Goal: Task Accomplishment & Management: Use online tool/utility

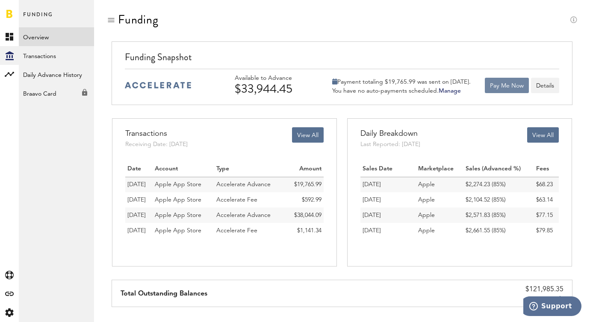
click at [510, 88] on button "Pay Me Now" at bounding box center [507, 85] width 44 height 15
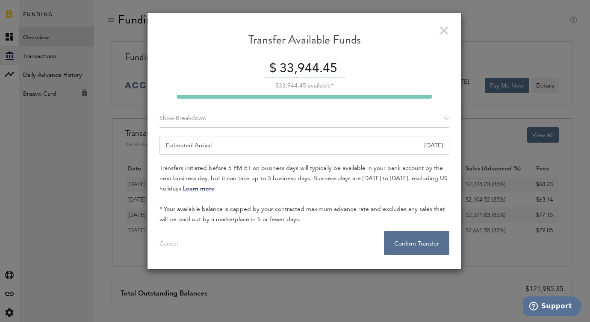
click at [316, 74] on input "33,944.45" at bounding box center [310, 69] width 67 height 18
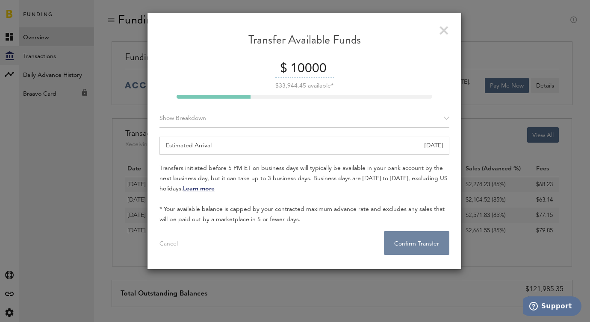
type input "10000"
click at [403, 237] on button "Confirm Transfer . . ." at bounding box center [416, 243] width 65 height 24
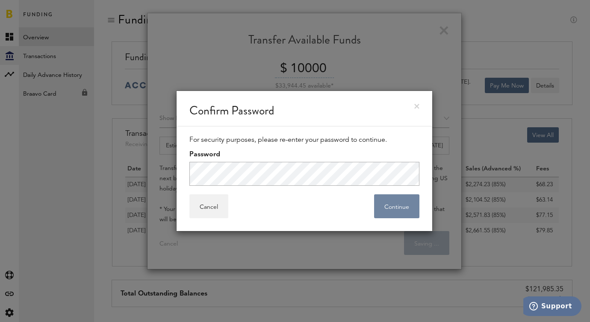
click at [389, 206] on button "Continue" at bounding box center [396, 207] width 45 height 24
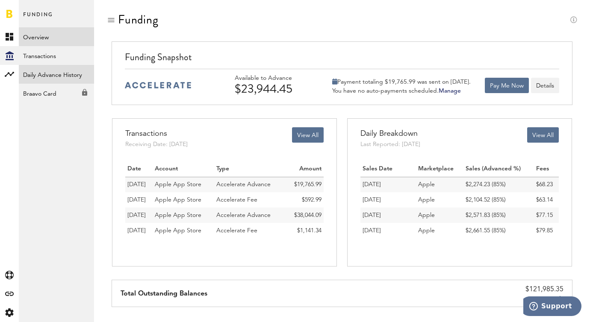
click at [64, 77] on link "Daily Advance History" at bounding box center [56, 74] width 75 height 19
